Goal: Information Seeking & Learning: Check status

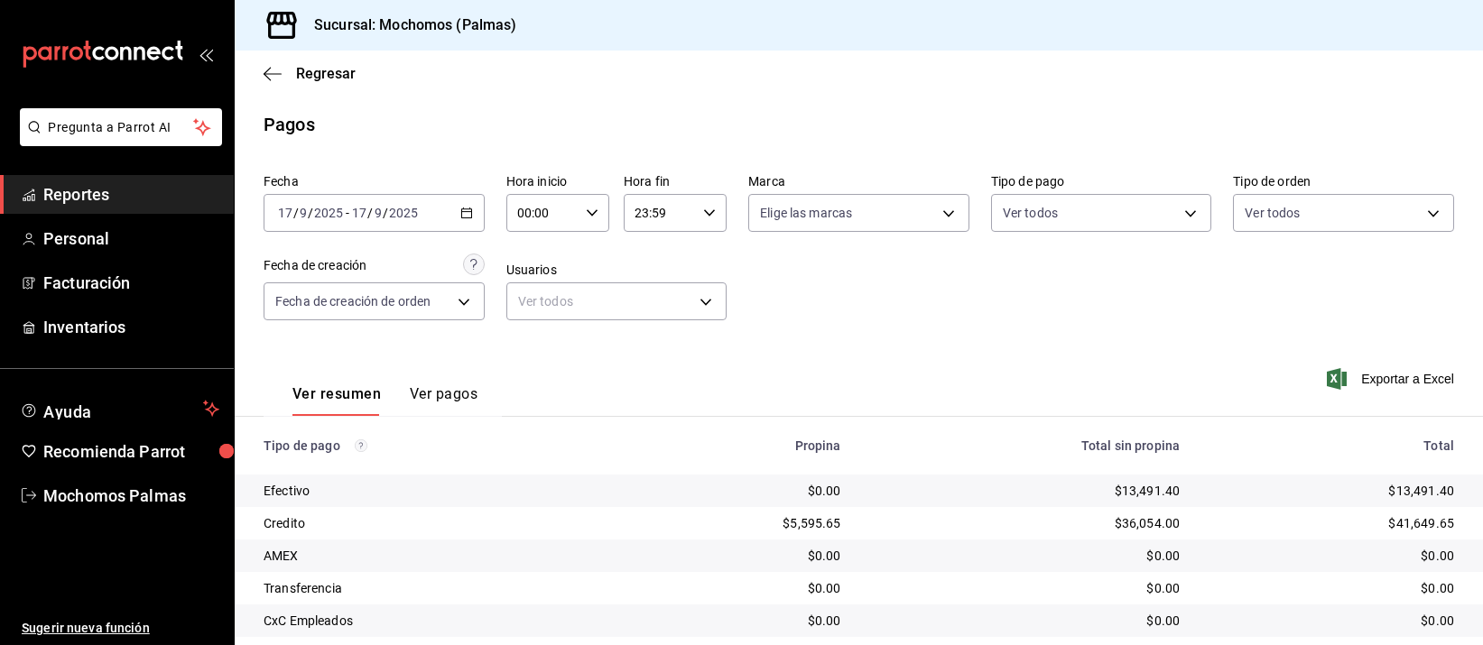
scroll to position [183, 0]
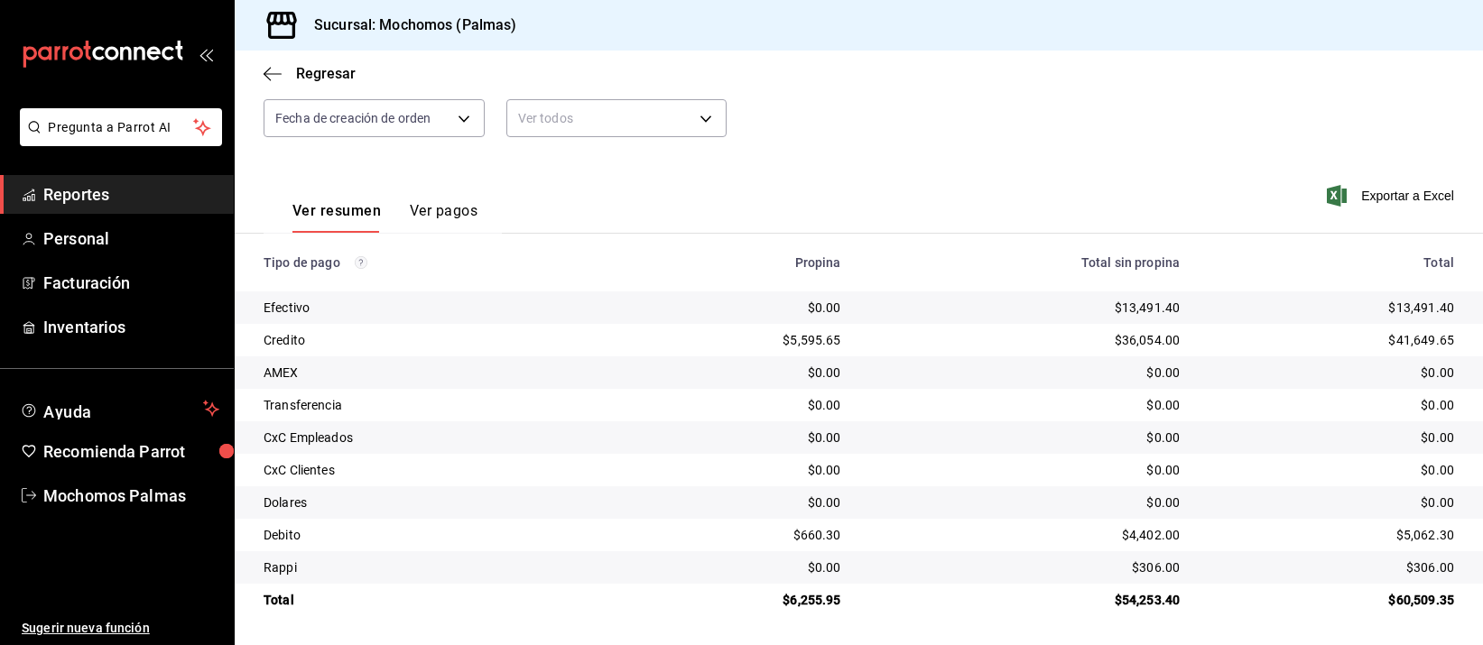
click at [874, 362] on td "$0.00" at bounding box center [1024, 372] width 339 height 32
click at [921, 366] on div "$0.00" at bounding box center [1025, 373] width 310 height 18
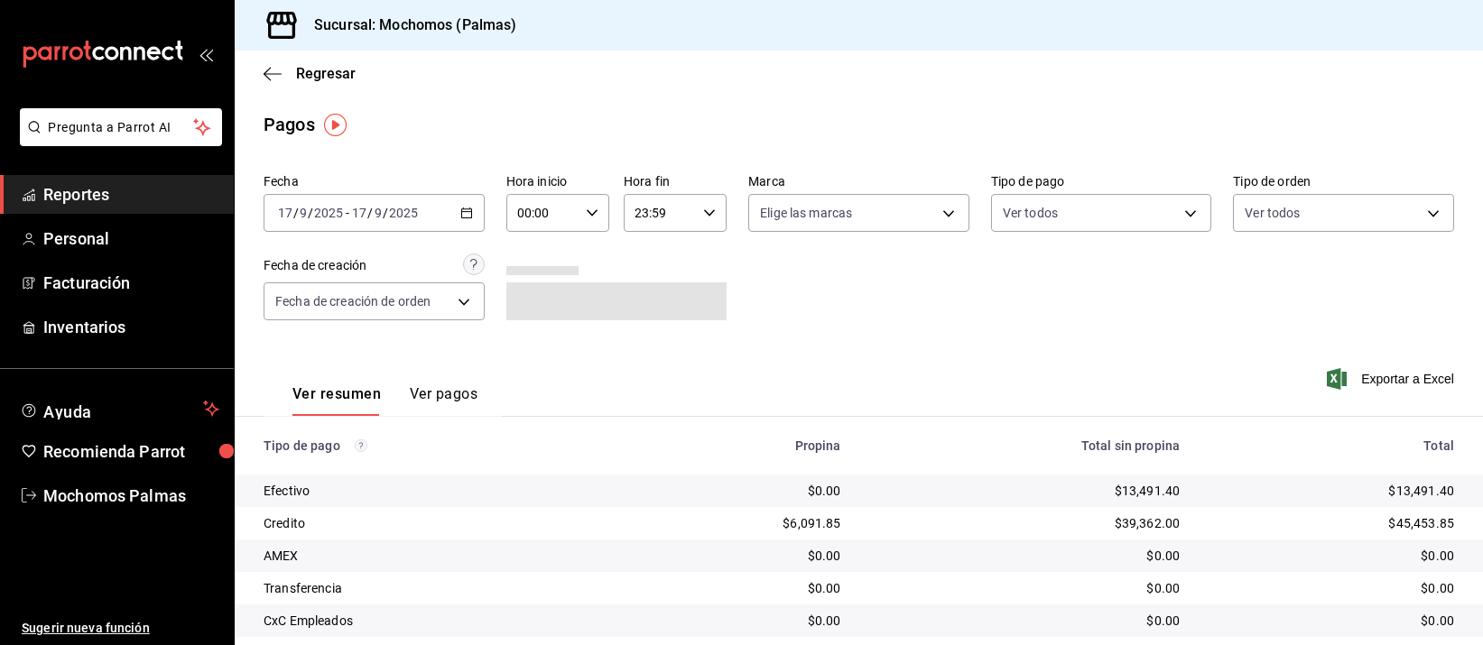
scroll to position [183, 0]
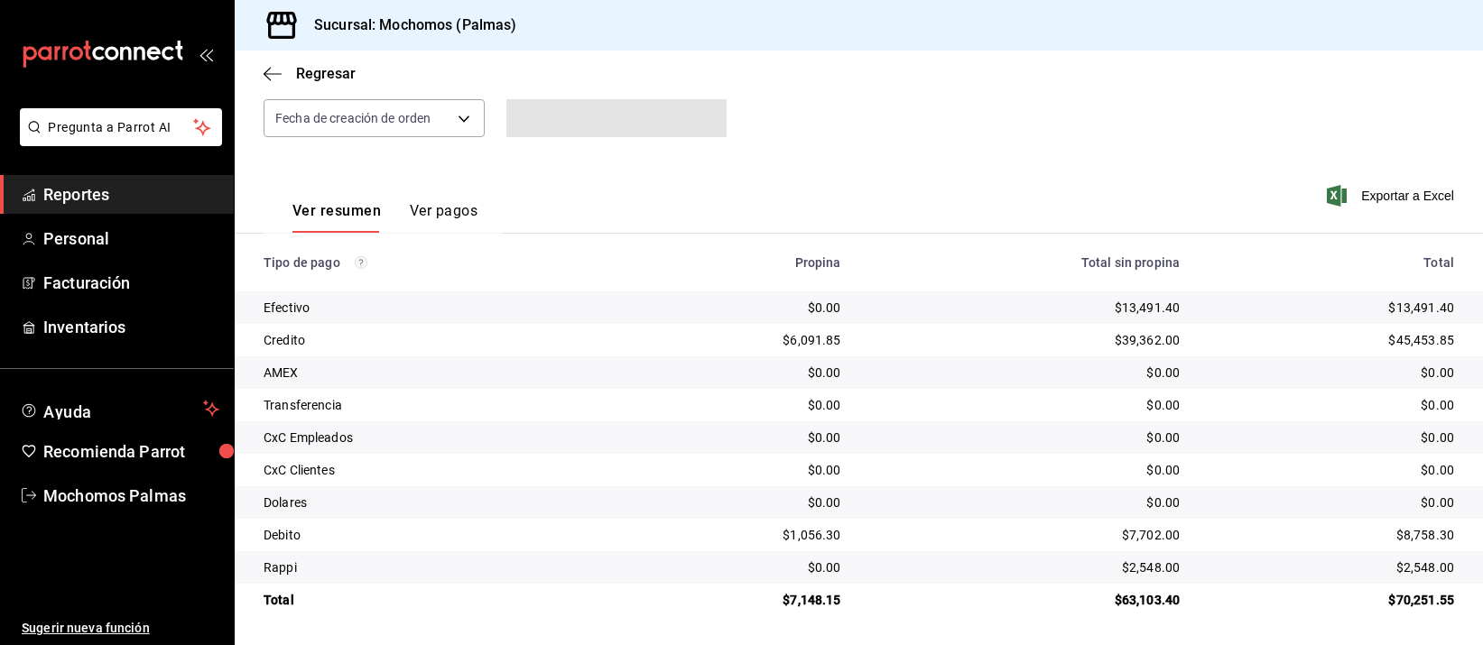
click at [954, 329] on td "$39,362.00" at bounding box center [1024, 340] width 339 height 32
click at [894, 476] on div "$0.00" at bounding box center [1025, 470] width 310 height 18
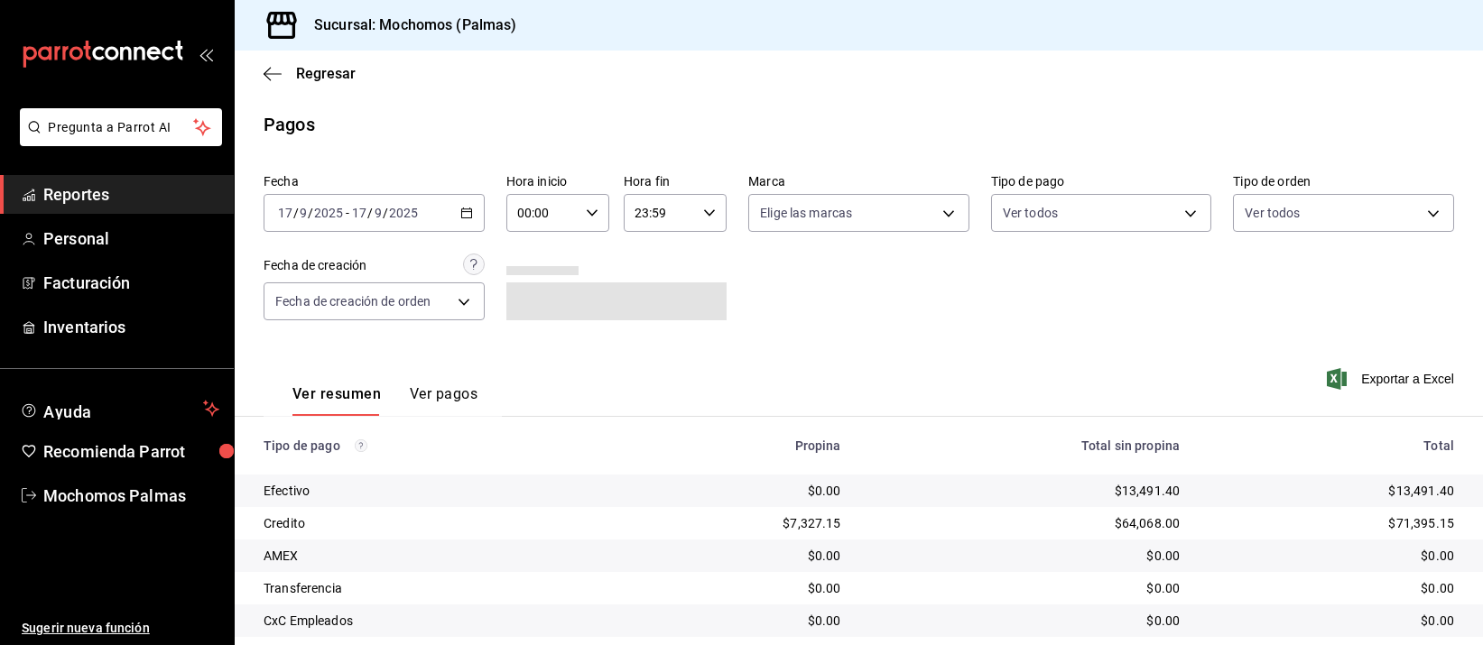
scroll to position [183, 0]
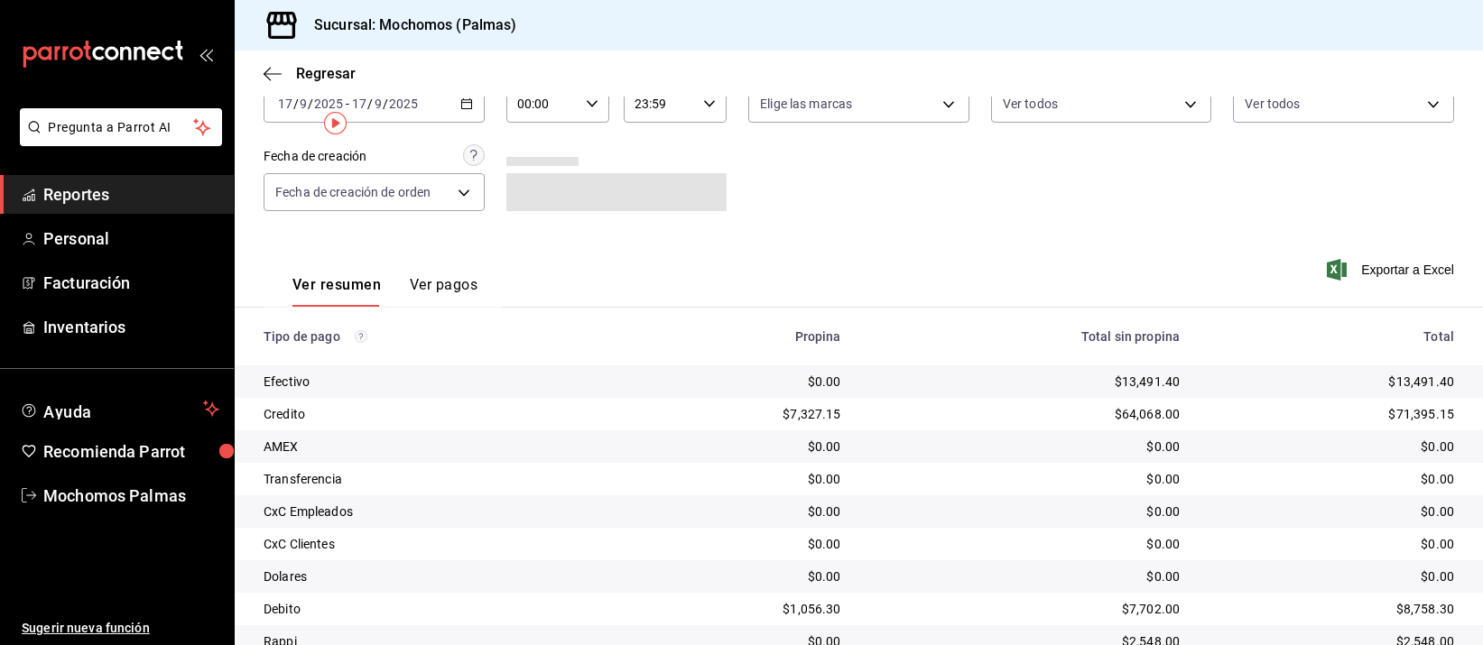
scroll to position [183, 0]
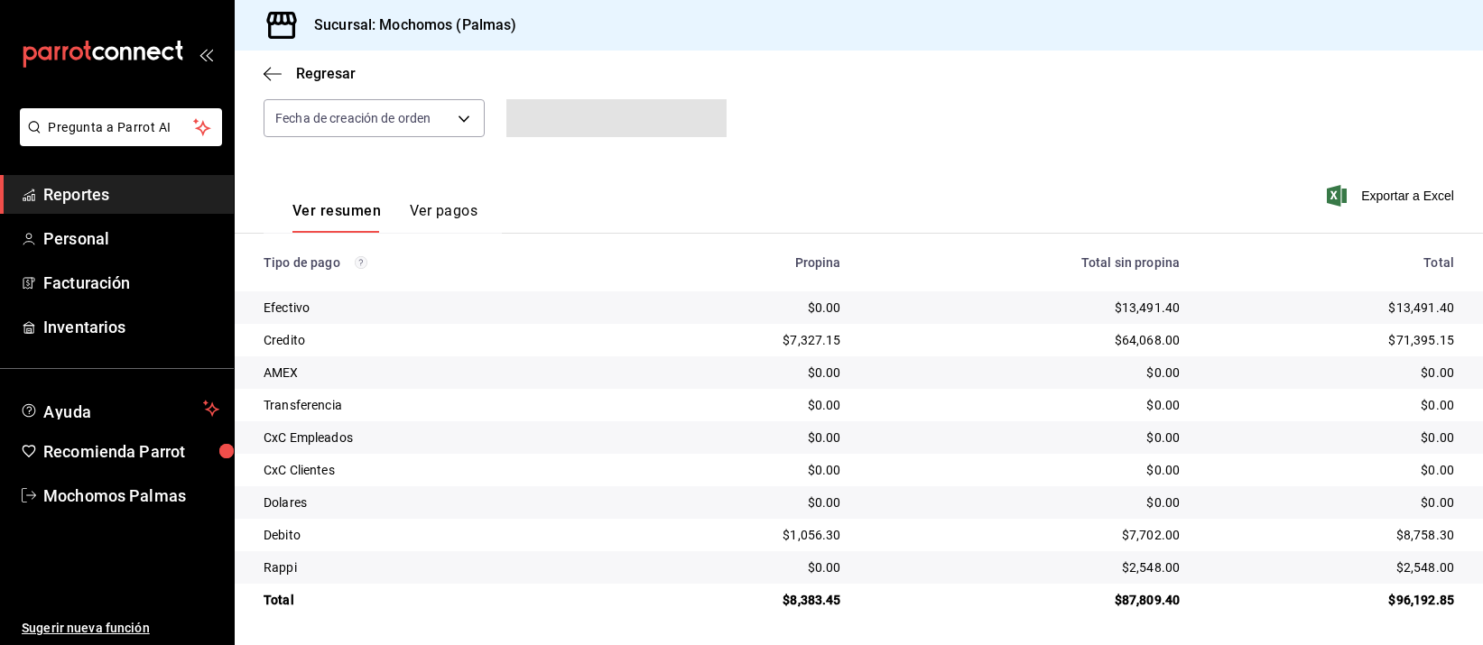
click at [887, 352] on td "$64,068.00" at bounding box center [1024, 340] width 339 height 32
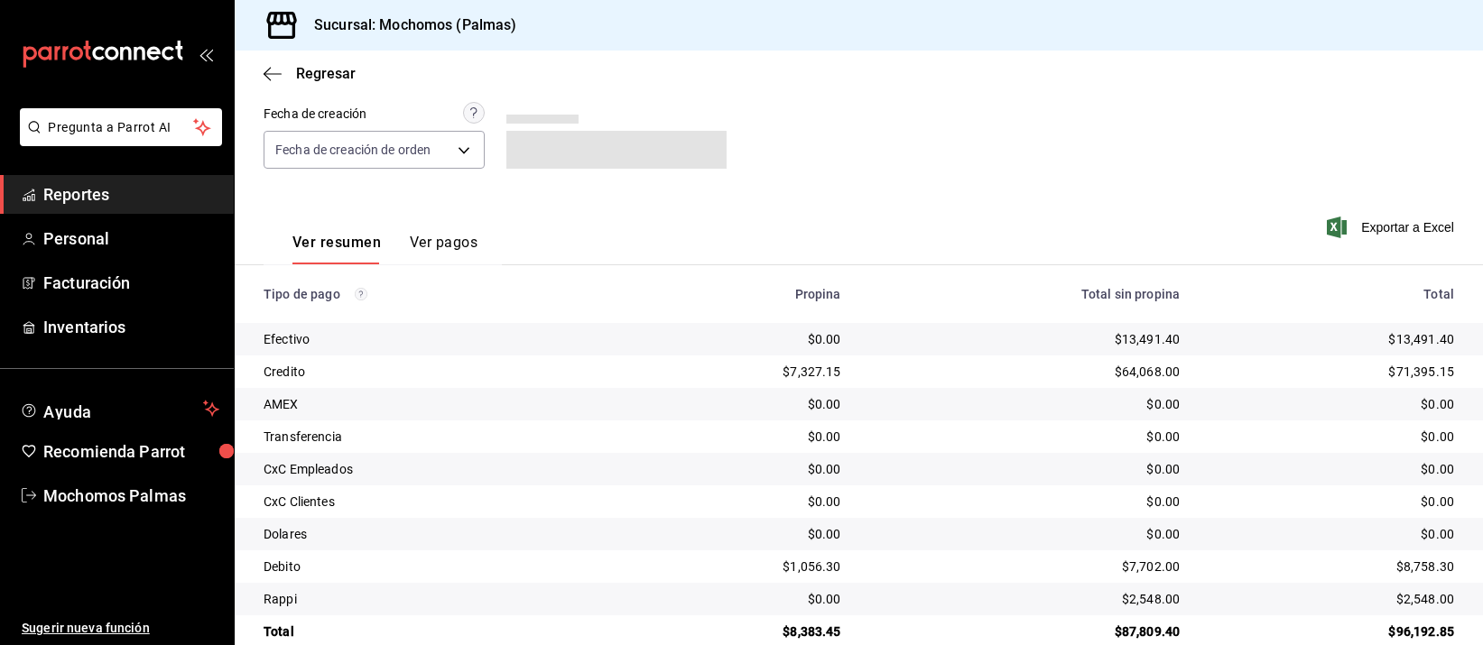
scroll to position [183, 0]
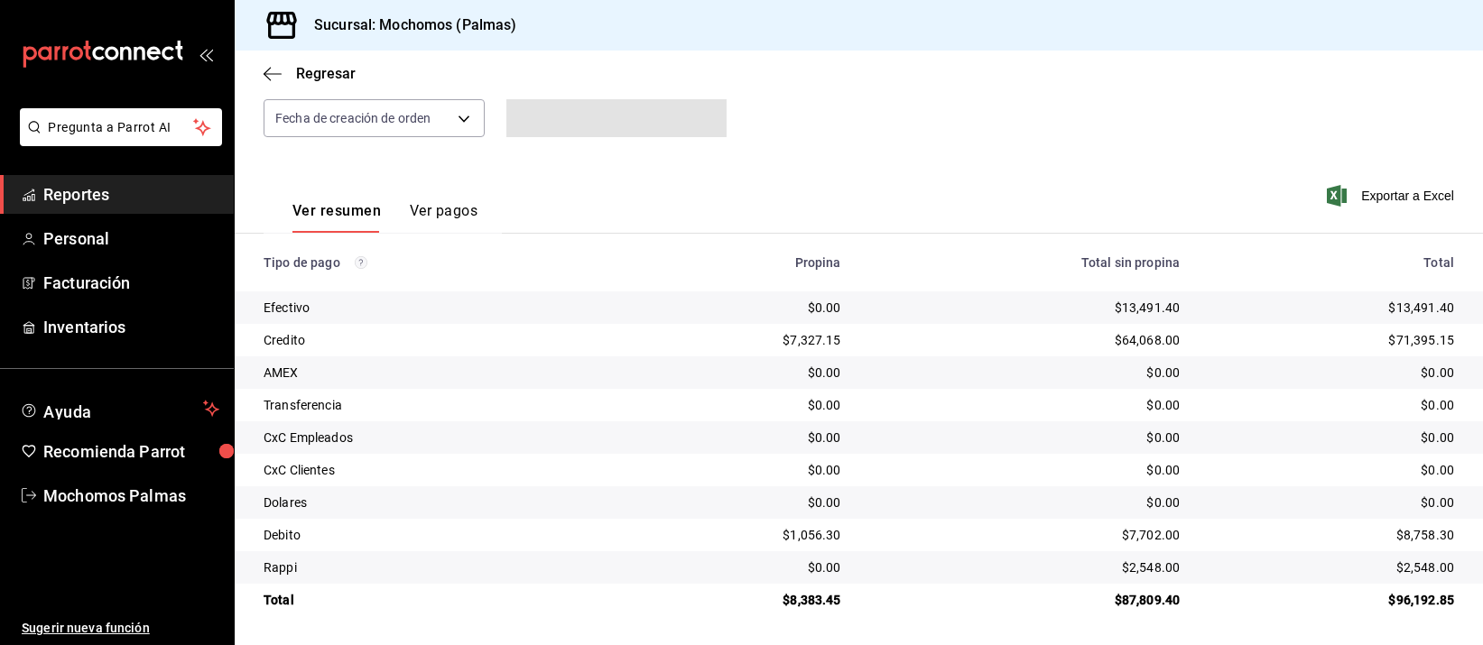
click at [868, 352] on td "$64,068.00" at bounding box center [1024, 340] width 339 height 32
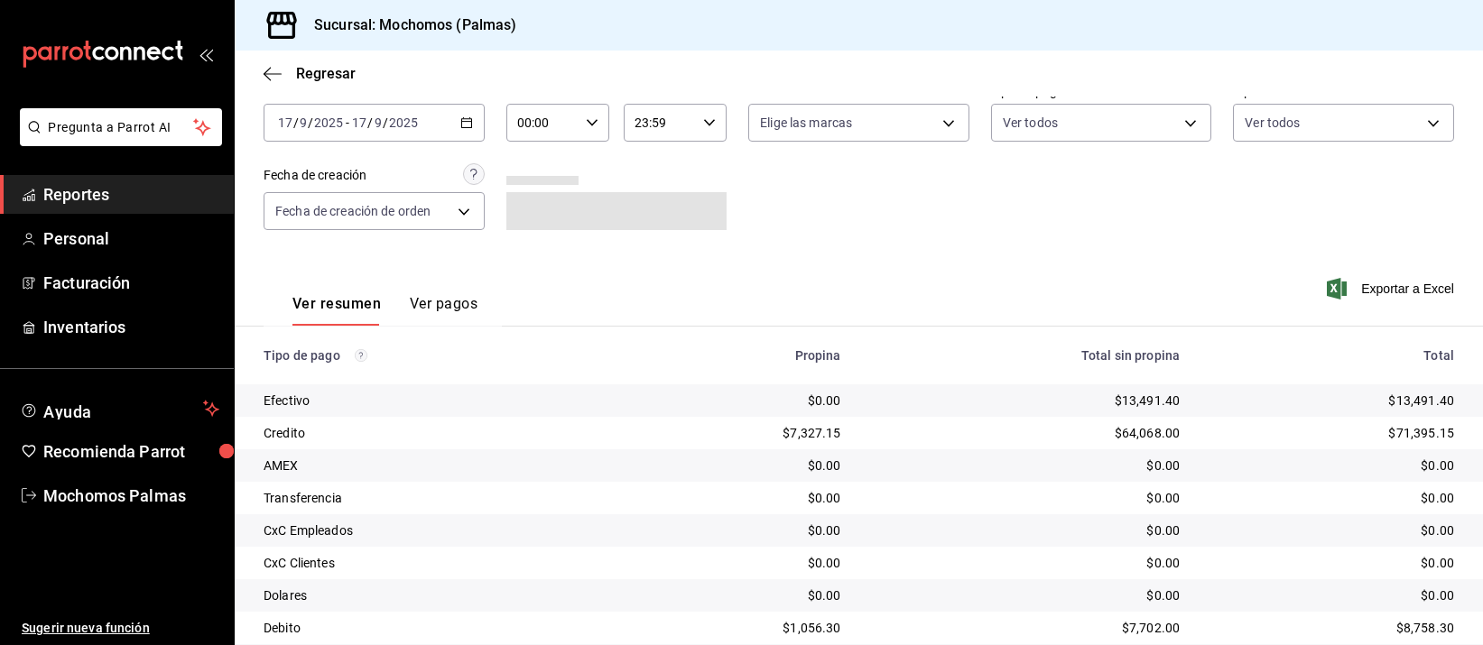
scroll to position [183, 0]
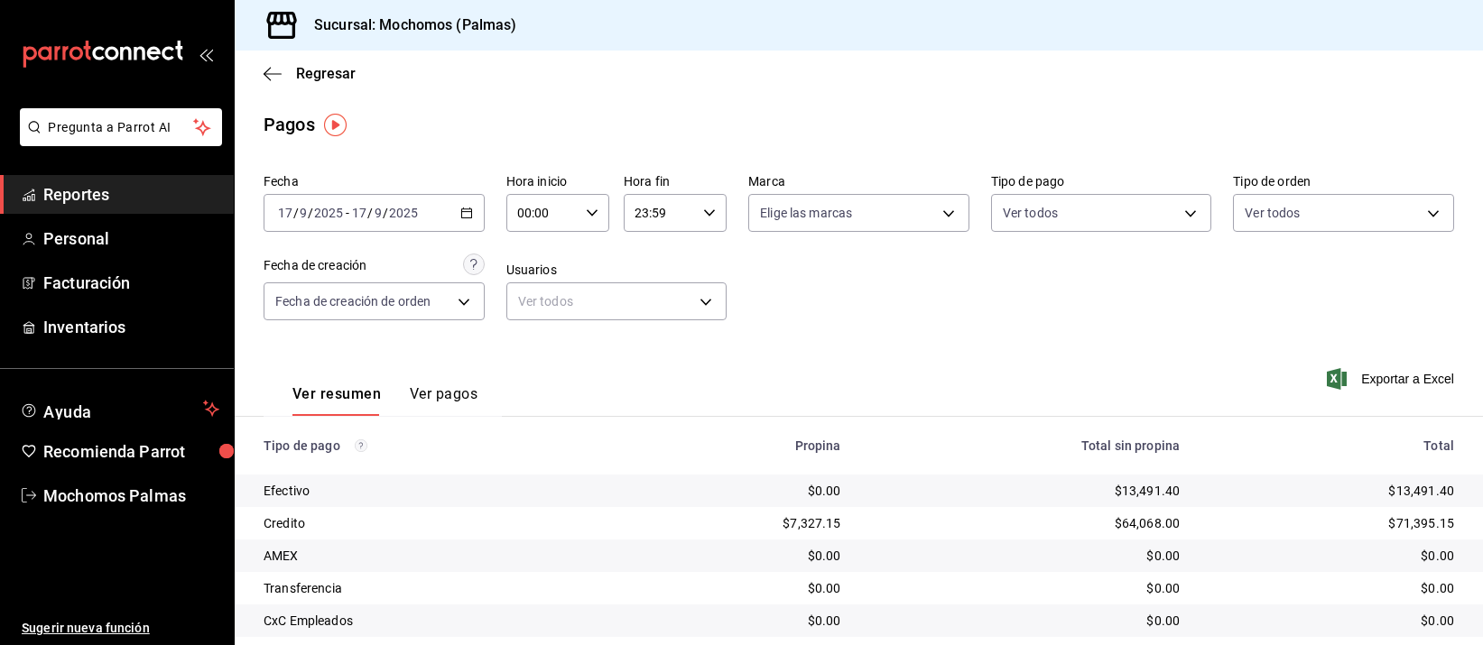
click at [958, 437] on th "Total sin propina" at bounding box center [1024, 446] width 339 height 58
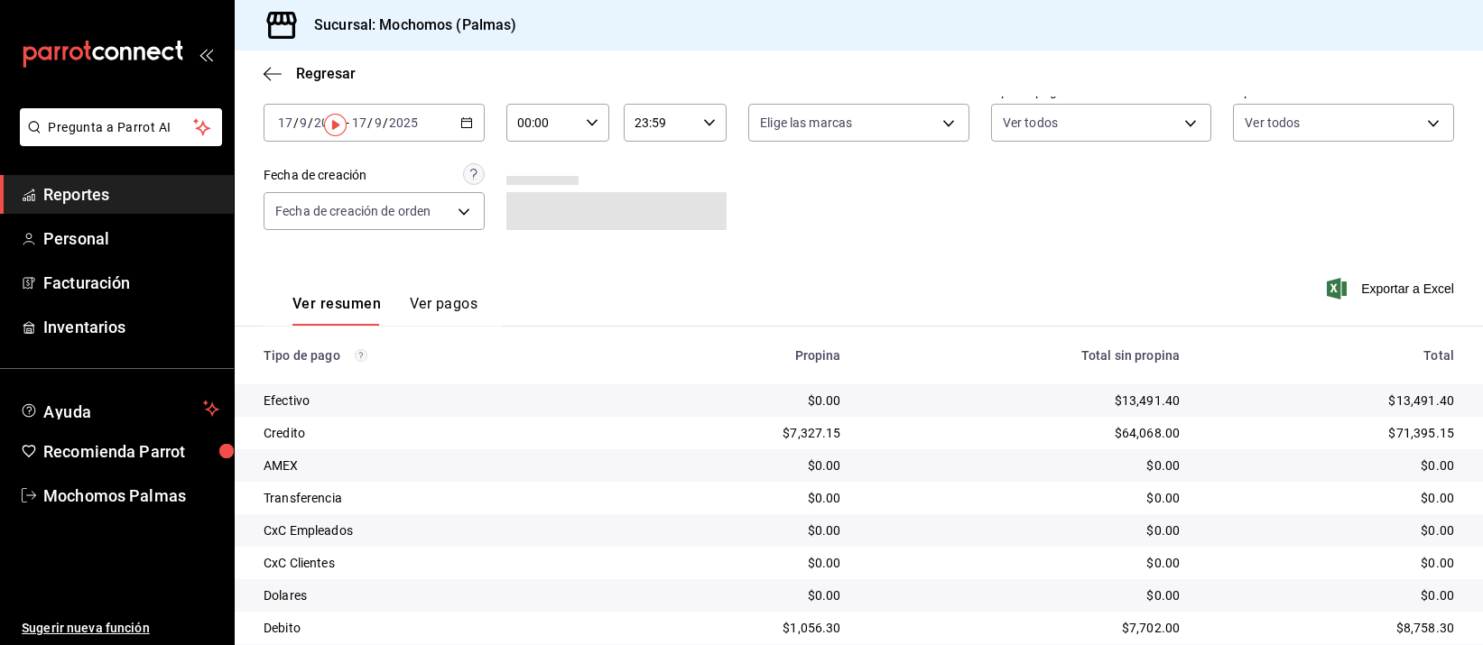
scroll to position [183, 0]
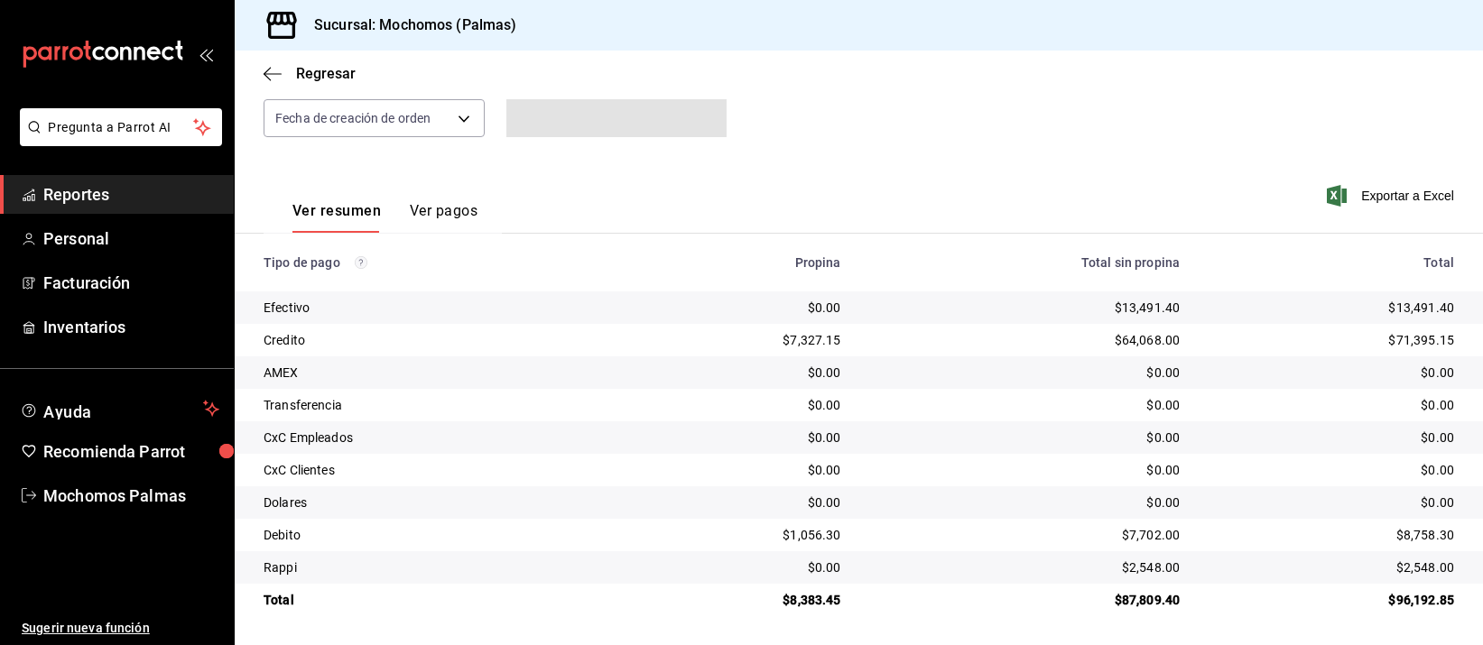
click at [1045, 350] on td "$64,068.00" at bounding box center [1024, 340] width 339 height 32
click at [1173, 324] on td "$64,068.00" at bounding box center [1024, 340] width 339 height 32
